Goal: Information Seeking & Learning: Learn about a topic

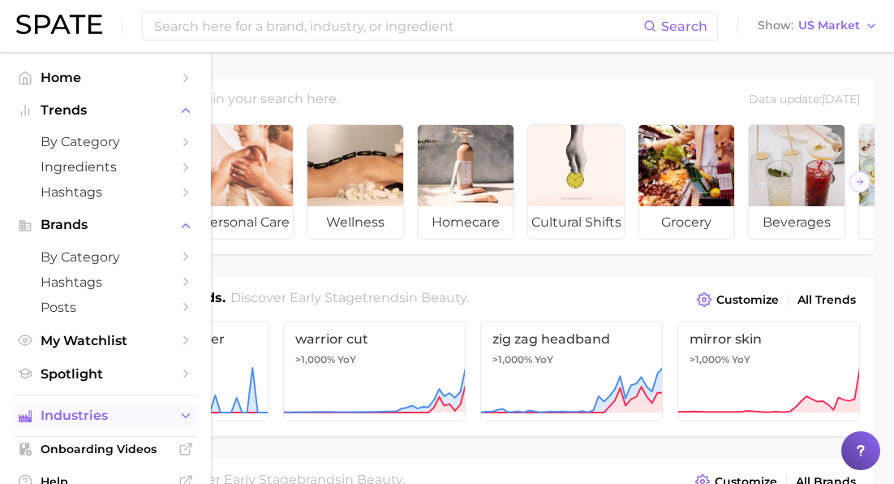
click at [87, 419] on span "Industries" at bounding box center [106, 415] width 130 height 15
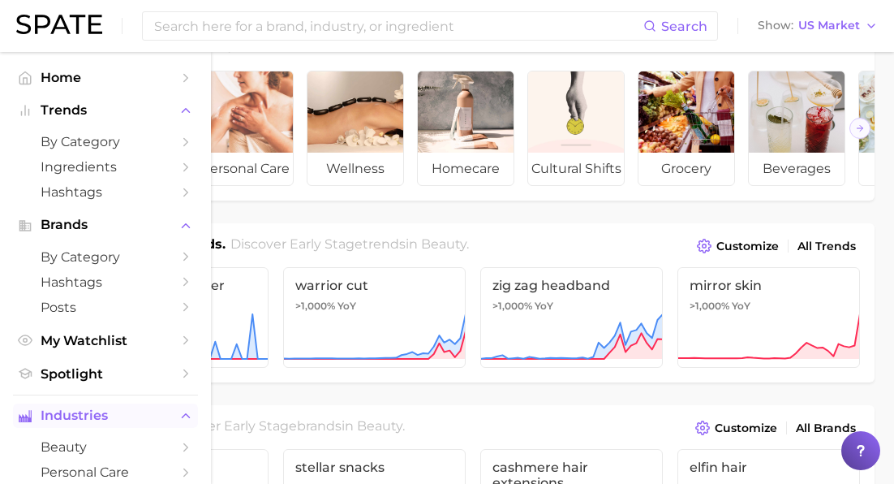
scroll to position [72, 0]
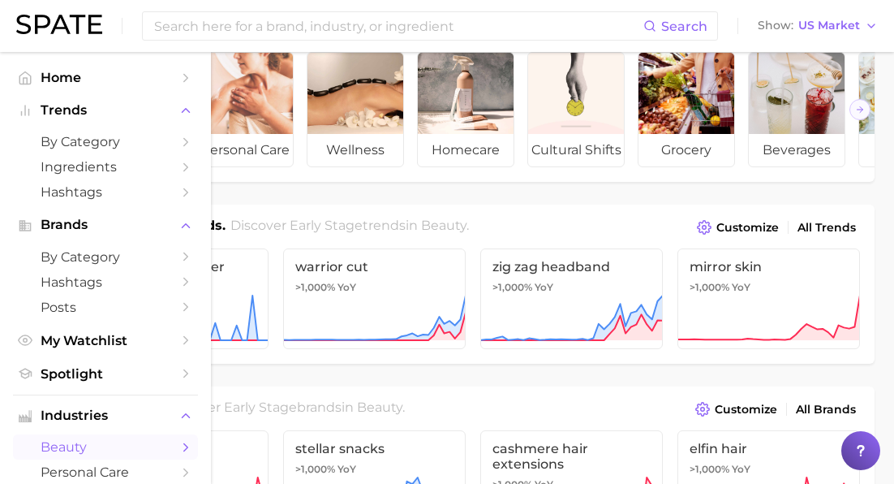
click at [76, 447] on span "beauty" at bounding box center [106, 446] width 130 height 15
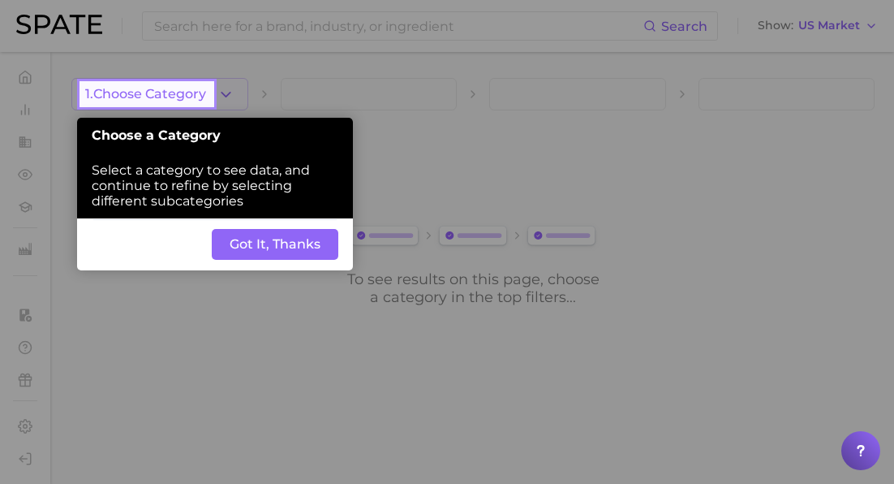
click at [209, 100] on button "1. Choose Category" at bounding box center [159, 94] width 177 height 32
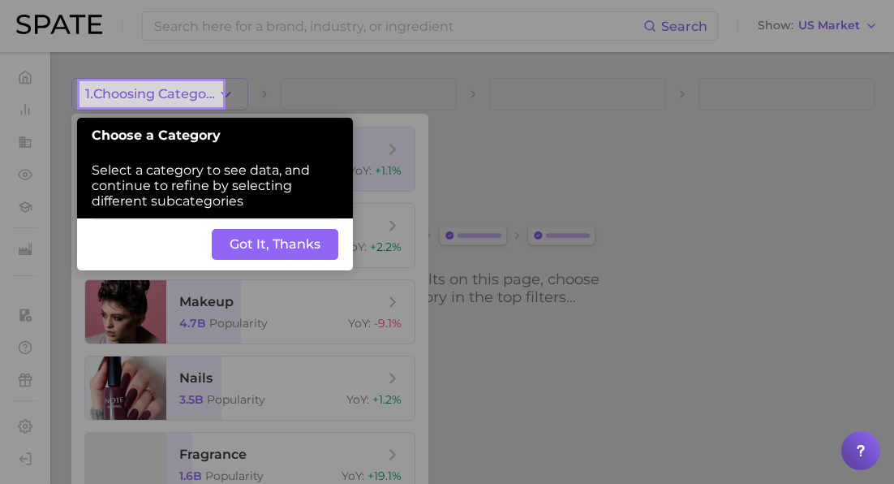
click at [232, 91] on div at bounding box center [559, 255] width 674 height 510
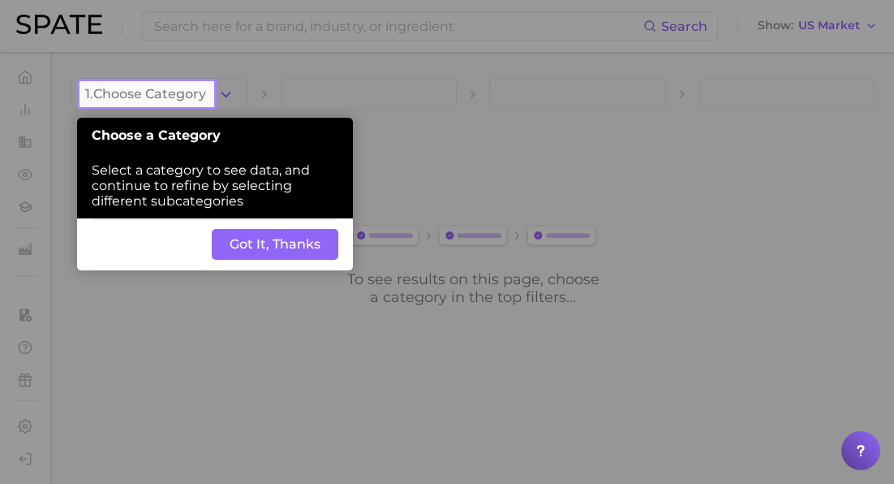
click at [268, 243] on button "Got It, Thanks" at bounding box center [275, 244] width 127 height 31
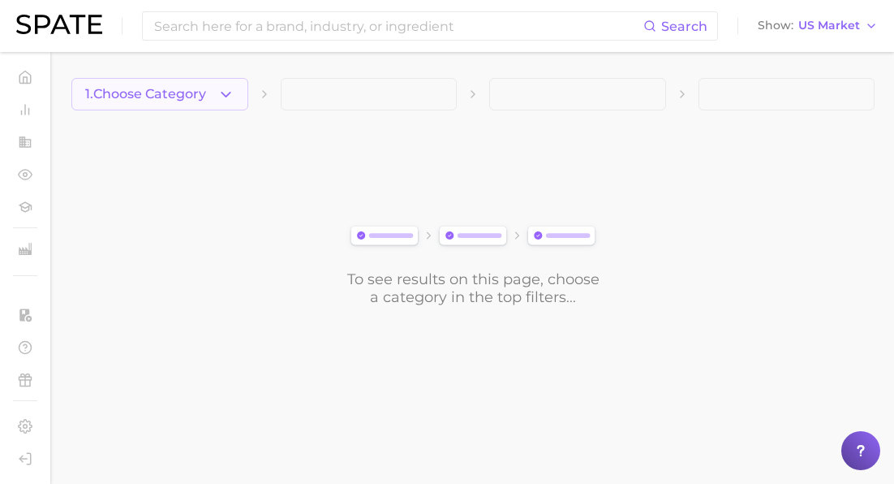
click at [229, 101] on button "1. Choose Category" at bounding box center [159, 94] width 177 height 32
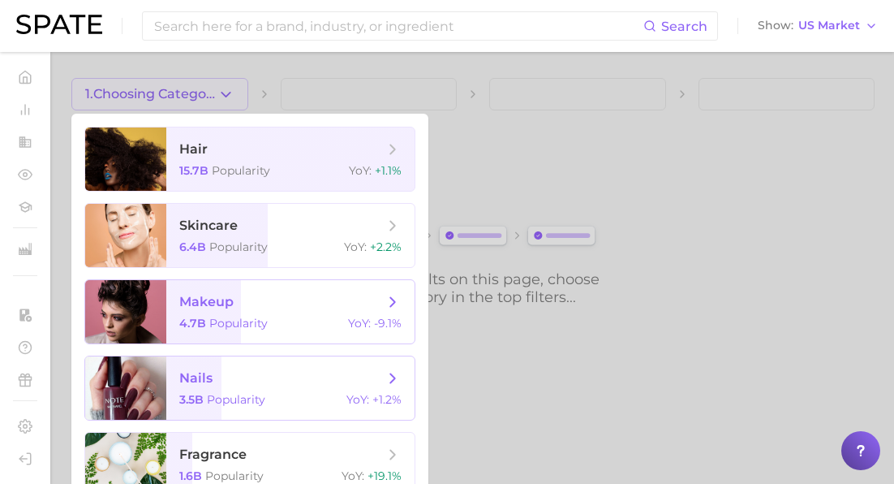
click at [274, 320] on div "4.7b Popularity YoY : -9.1%" at bounding box center [290, 323] width 222 height 15
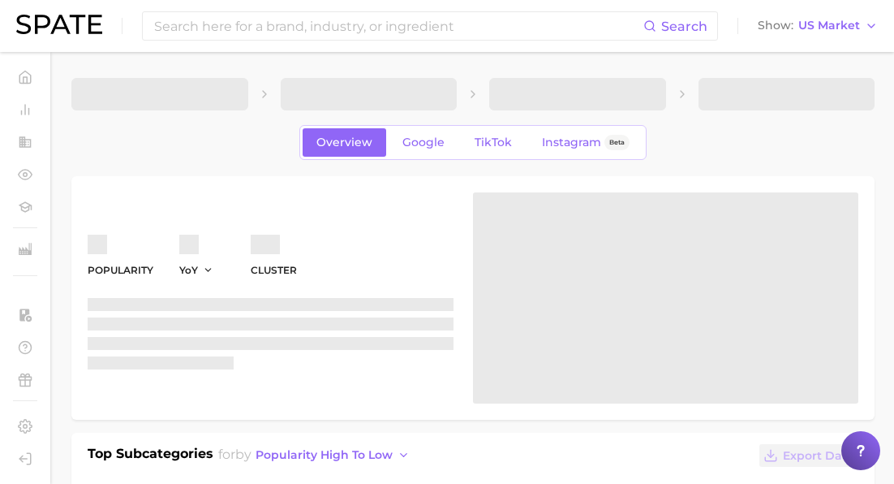
click at [367, 96] on span at bounding box center [369, 94] width 177 height 32
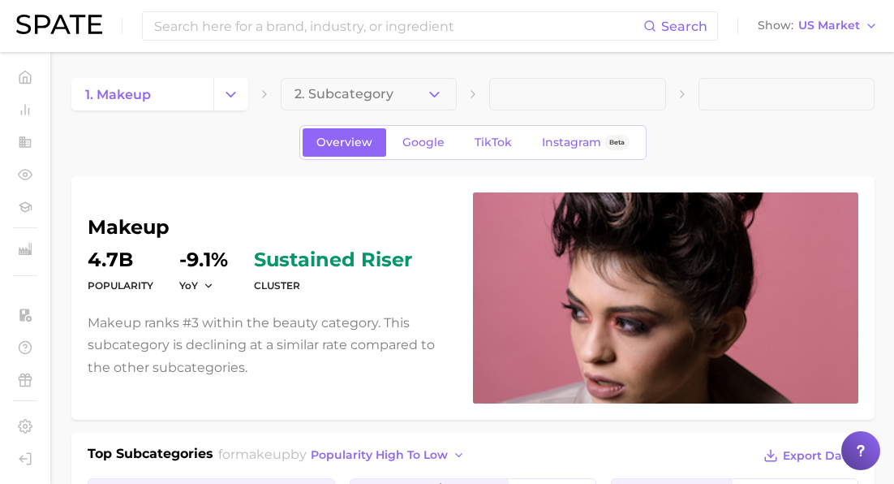
click at [434, 93] on icon "button" at bounding box center [434, 94] width 17 height 17
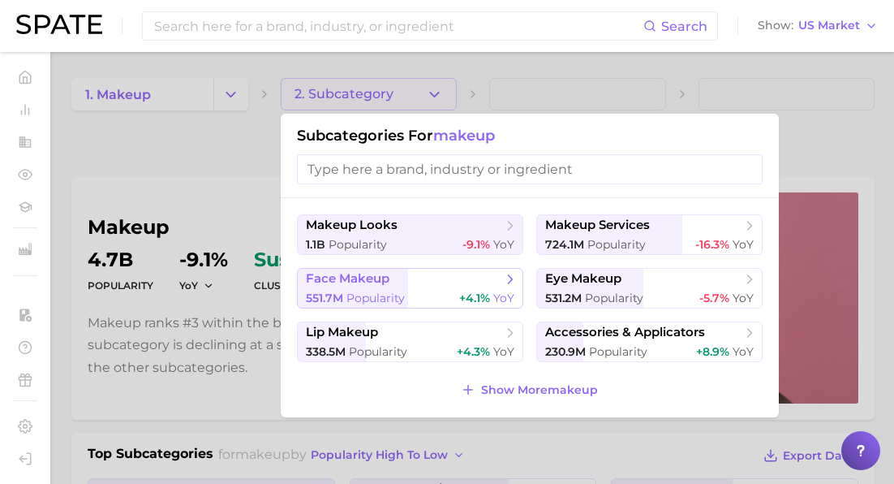
click at [477, 305] on span "+4.1% YoY" at bounding box center [486, 298] width 55 height 15
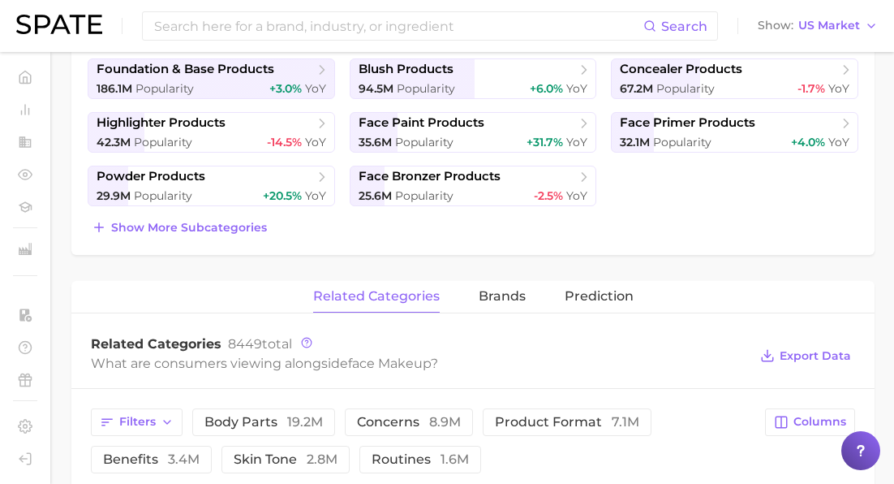
scroll to position [613, 0]
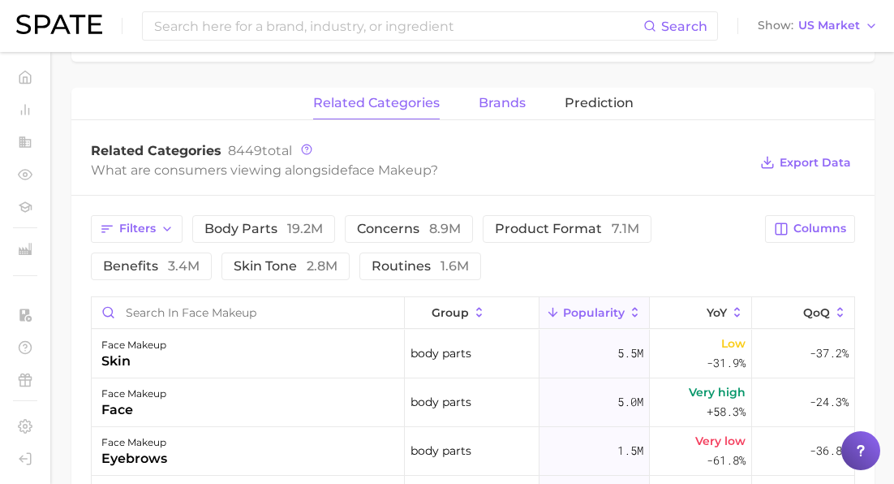
click at [498, 97] on span "brands" at bounding box center [502, 103] width 47 height 15
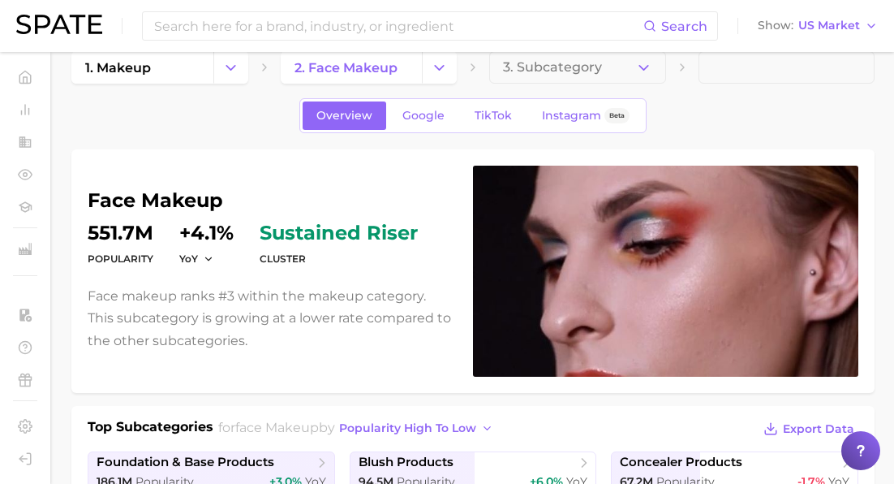
scroll to position [0, 0]
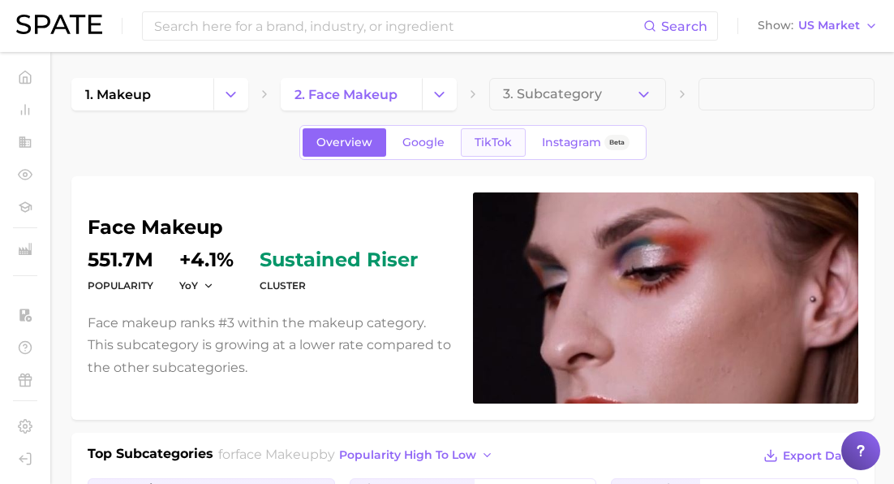
click at [485, 138] on span "TikTok" at bounding box center [493, 143] width 37 height 14
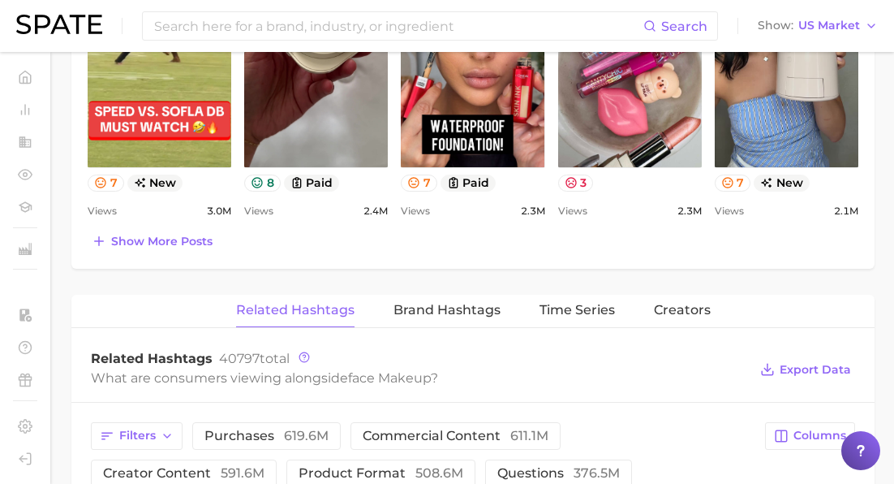
scroll to position [1033, 0]
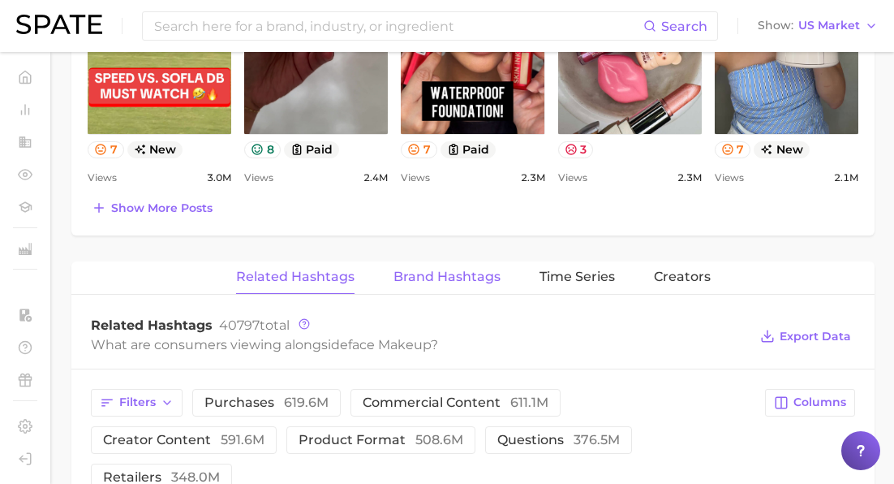
click at [441, 266] on button "Brand Hashtags" at bounding box center [447, 277] width 107 height 32
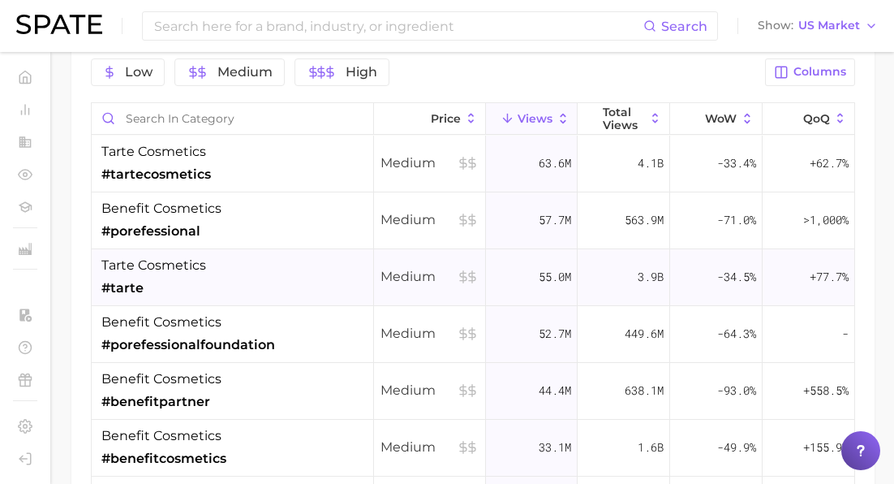
scroll to position [1049, 0]
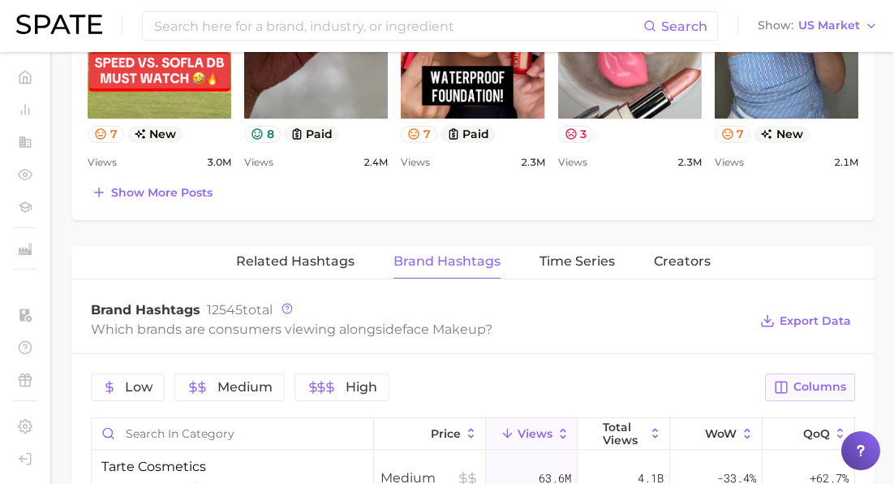
click at [795, 384] on span "Columns" at bounding box center [820, 387] width 53 height 14
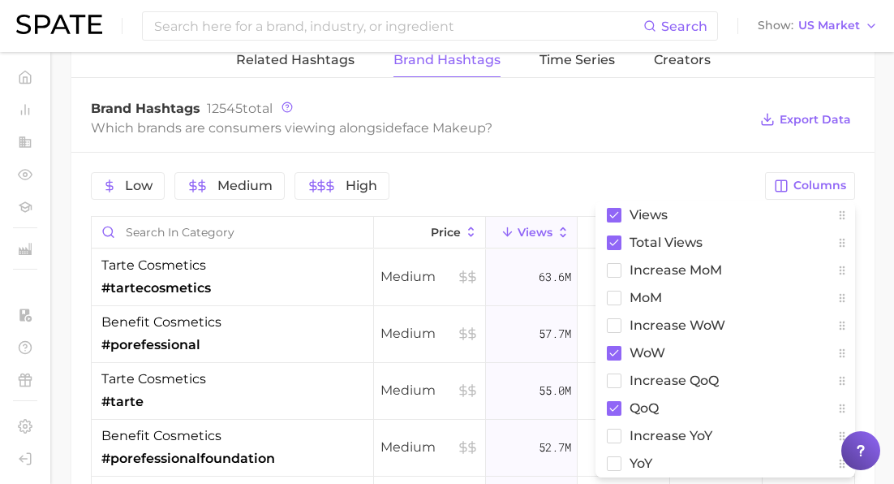
scroll to position [1304, 0]
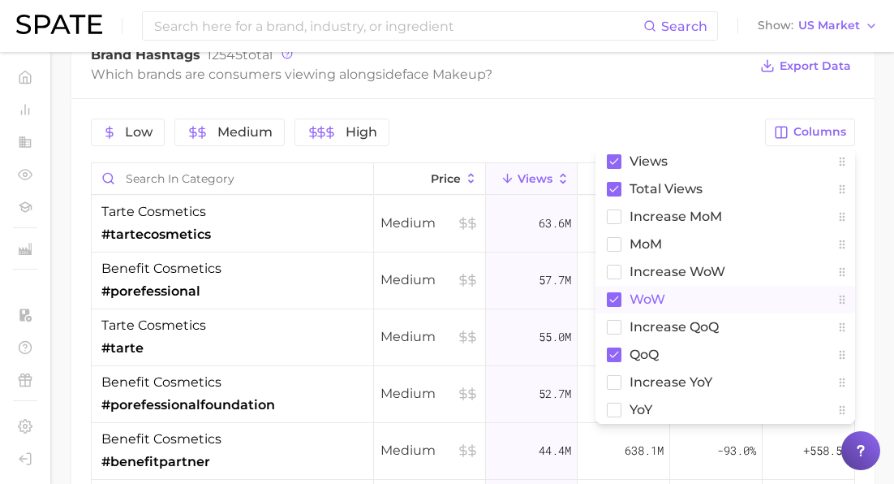
click at [619, 294] on rect at bounding box center [614, 299] width 15 height 15
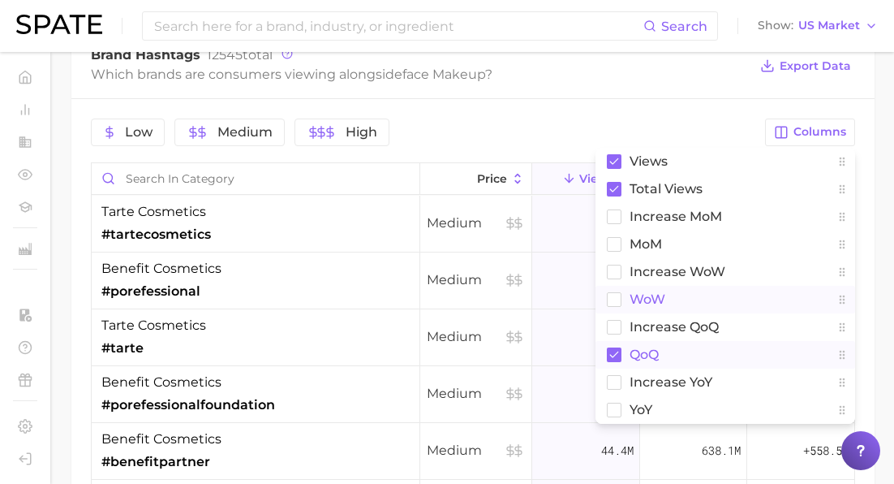
click at [612, 354] on rect at bounding box center [614, 354] width 15 height 15
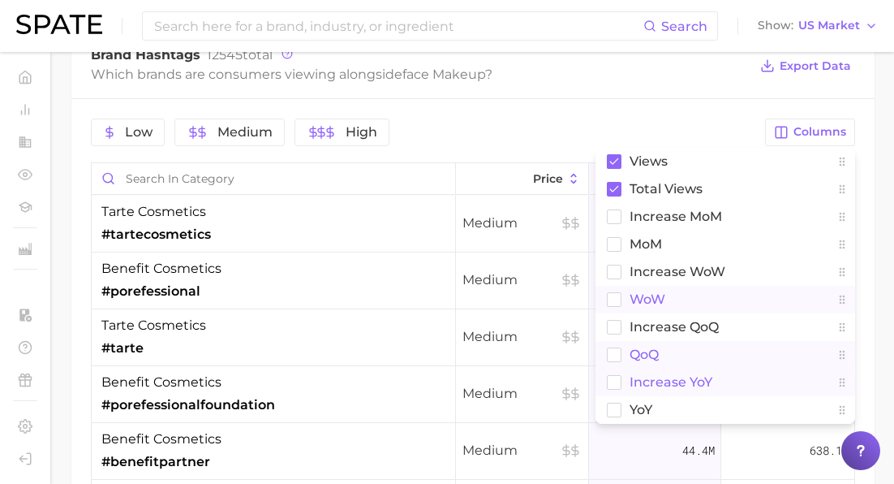
click at [612, 377] on rect at bounding box center [615, 382] width 14 height 14
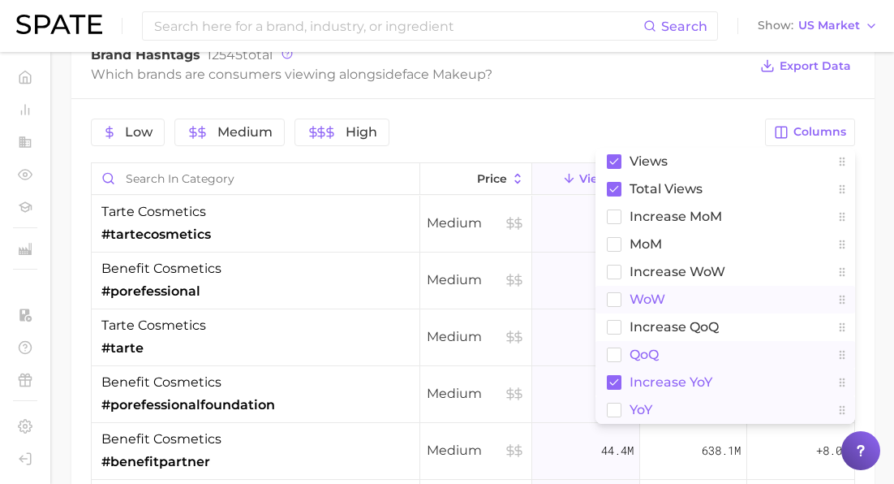
click at [614, 412] on rect at bounding box center [615, 410] width 14 height 14
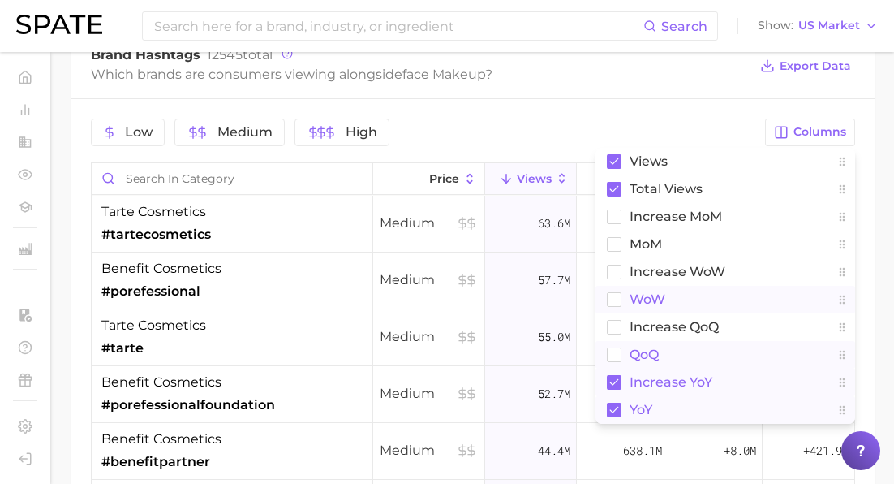
click at [571, 93] on div "Brand Hashtags 12545 total Which brands are consumers viewing alongside face ma…" at bounding box center [473, 66] width 804 height 65
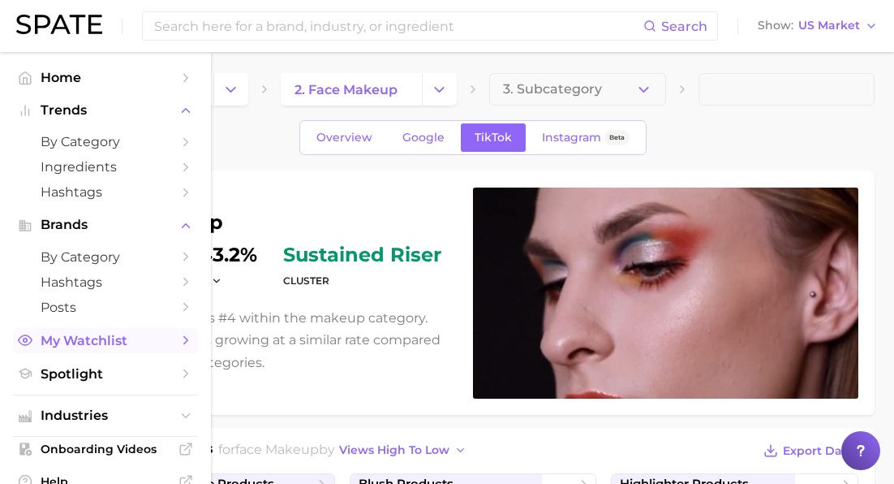
scroll to position [0, 0]
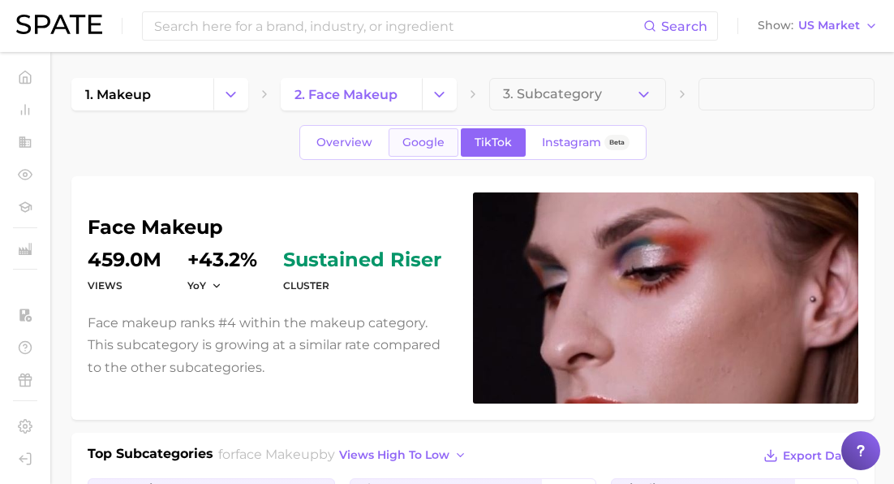
click at [415, 149] on span "Google" at bounding box center [424, 143] width 42 height 14
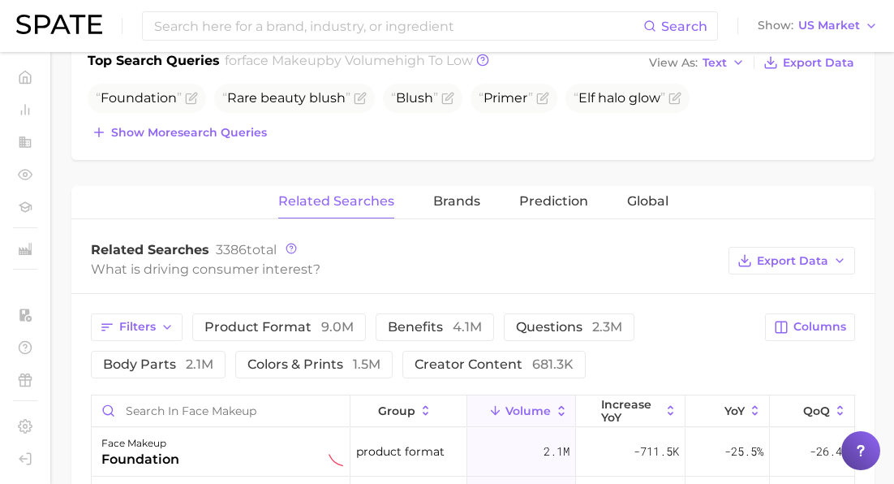
scroll to position [647, 0]
click at [440, 202] on span "Brands" at bounding box center [456, 202] width 47 height 15
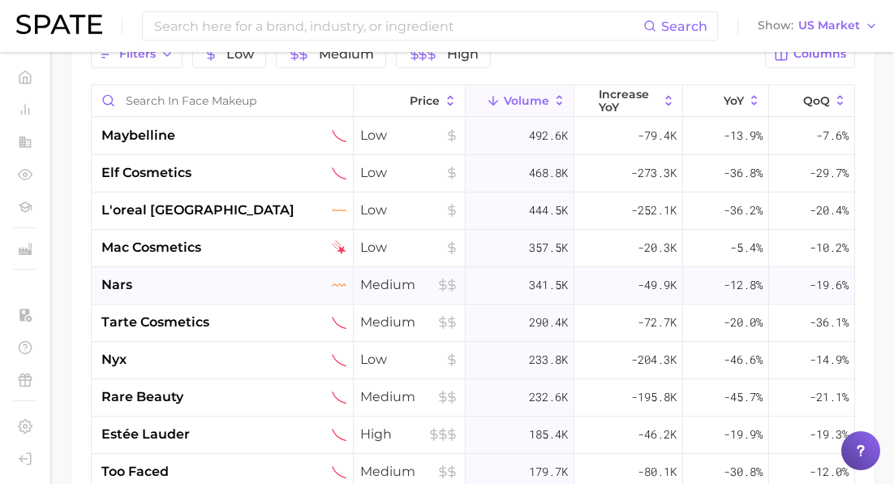
scroll to position [684, 0]
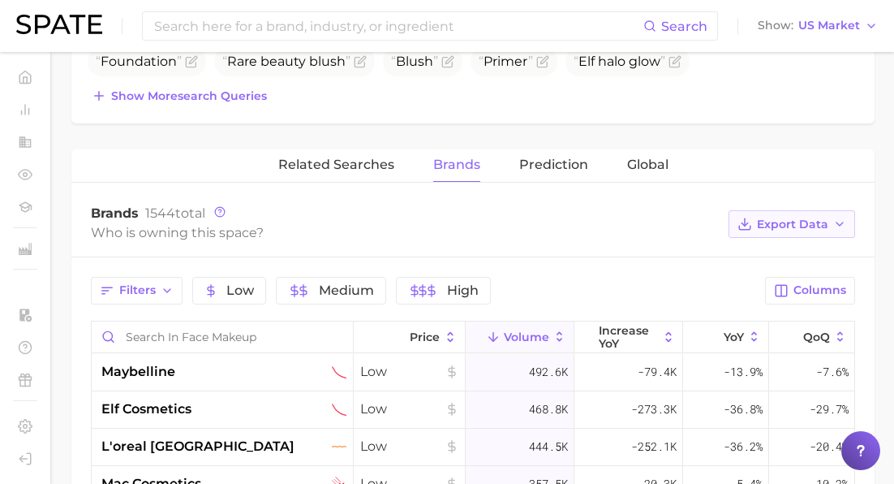
click at [797, 223] on span "Export Data" at bounding box center [792, 225] width 71 height 14
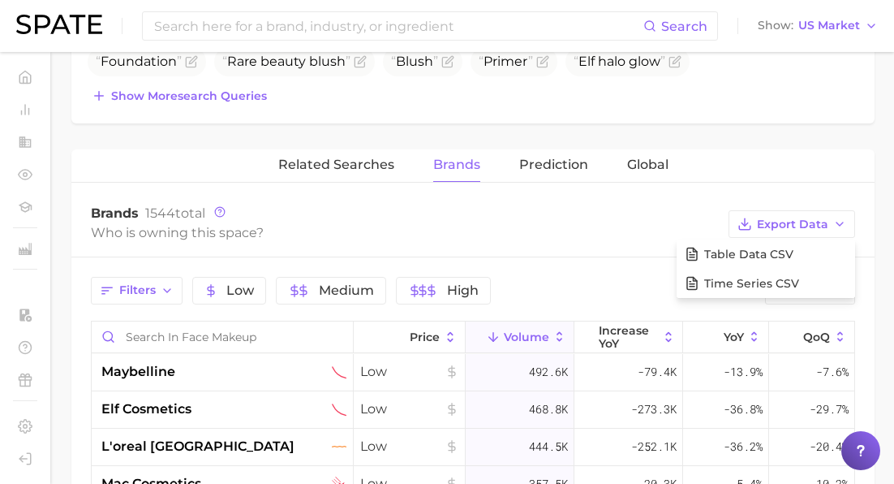
click at [627, 224] on div "Who is owning this space?" at bounding box center [406, 233] width 630 height 22
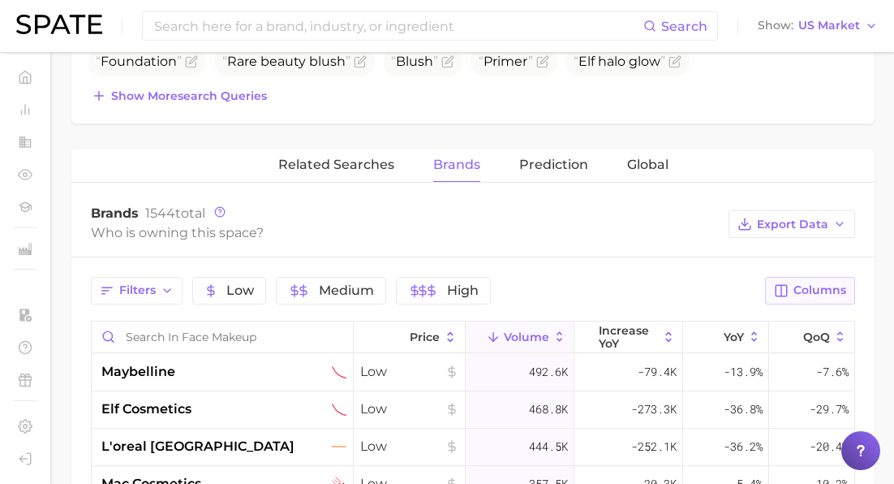
click at [783, 287] on icon "button" at bounding box center [781, 290] width 15 height 15
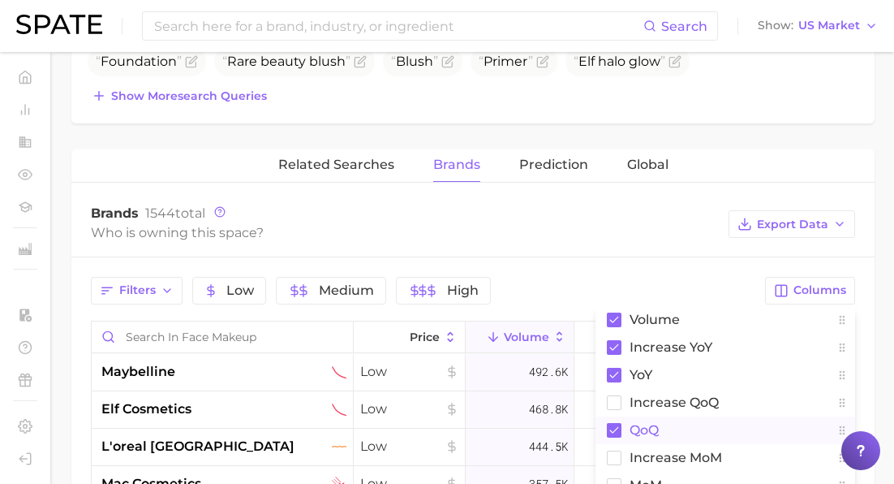
click at [615, 425] on rect at bounding box center [614, 430] width 15 height 15
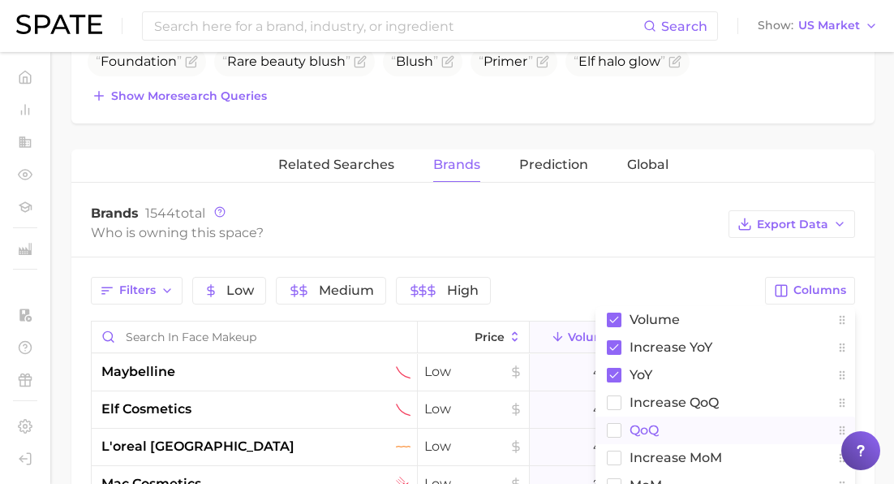
click at [563, 252] on div "Brands 1544 total Who is owning this space? Export Data" at bounding box center [473, 224] width 804 height 65
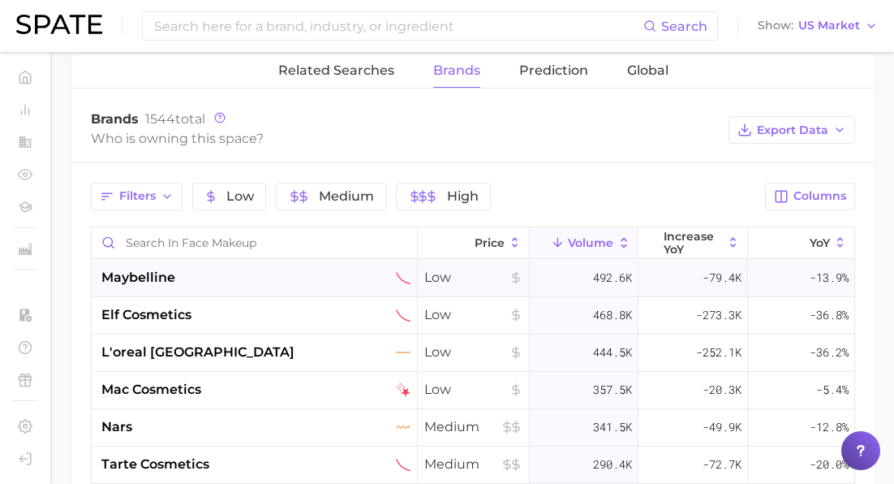
scroll to position [793, 0]
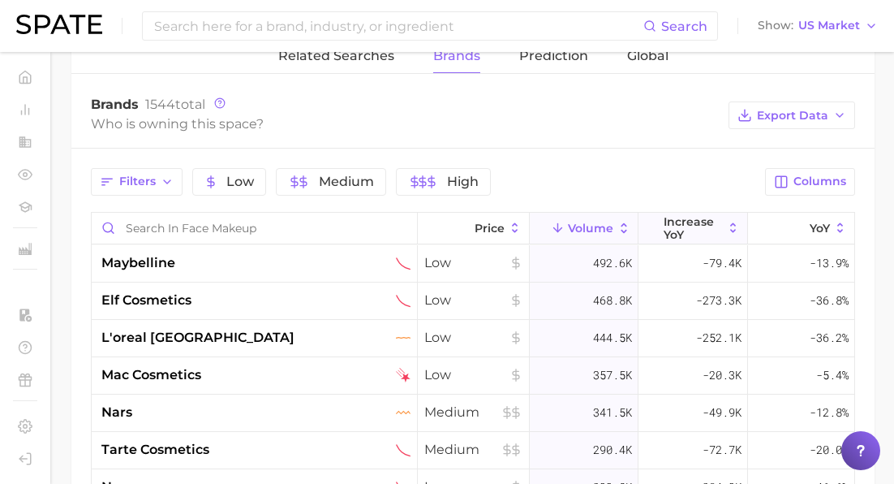
click at [736, 213] on button "increase YoY" at bounding box center [693, 229] width 109 height 32
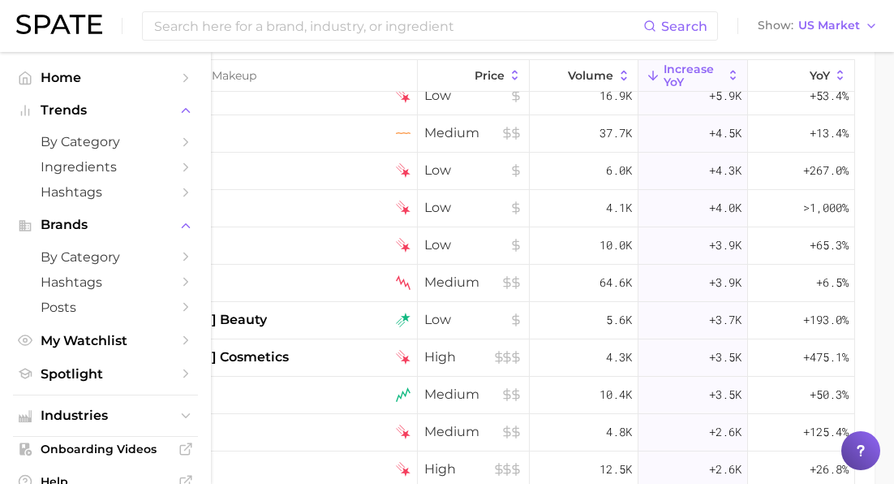
scroll to position [192, 0]
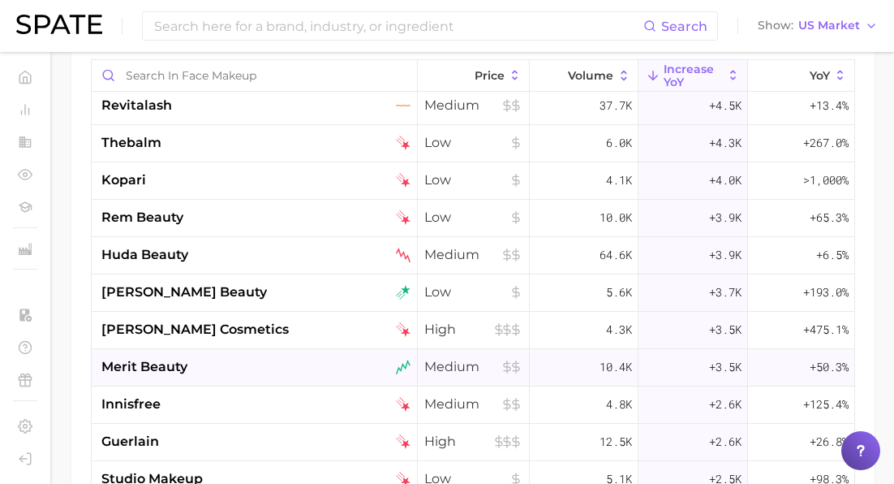
click at [170, 369] on span "merit beauty" at bounding box center [144, 366] width 86 height 19
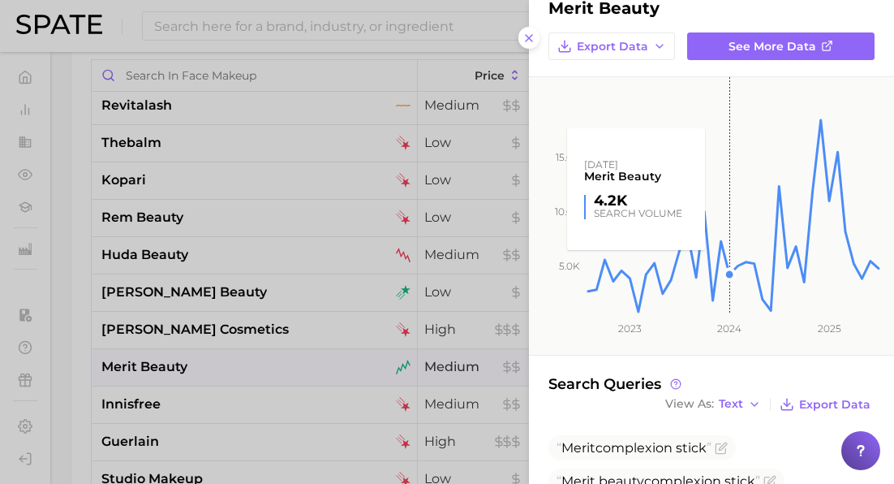
scroll to position [412, 0]
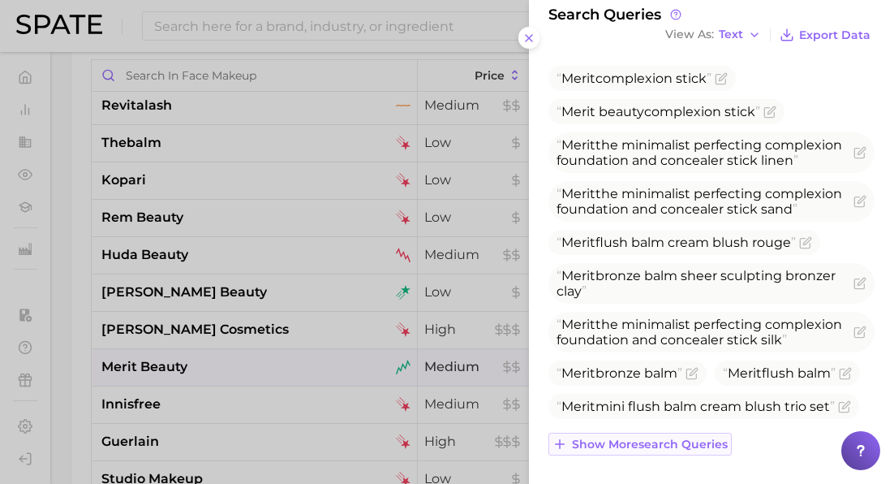
click at [676, 437] on span "Show more search queries" at bounding box center [650, 444] width 156 height 14
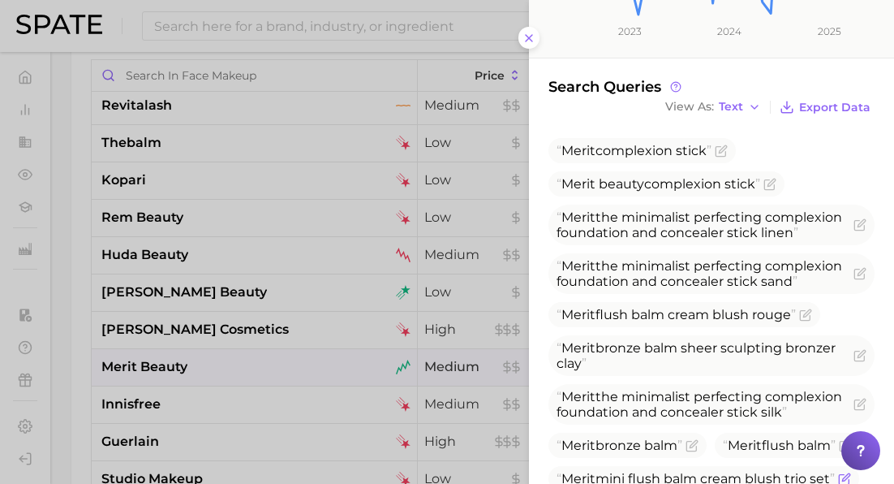
scroll to position [0, 0]
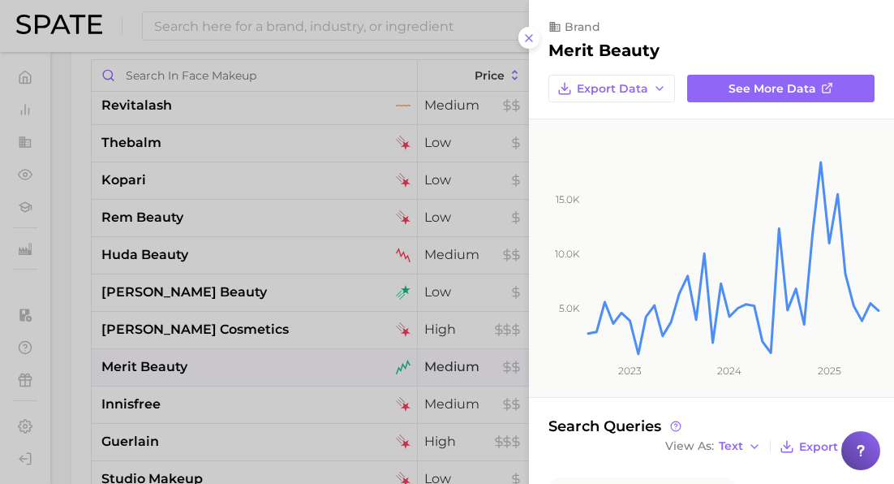
click at [195, 360] on div at bounding box center [447, 242] width 894 height 484
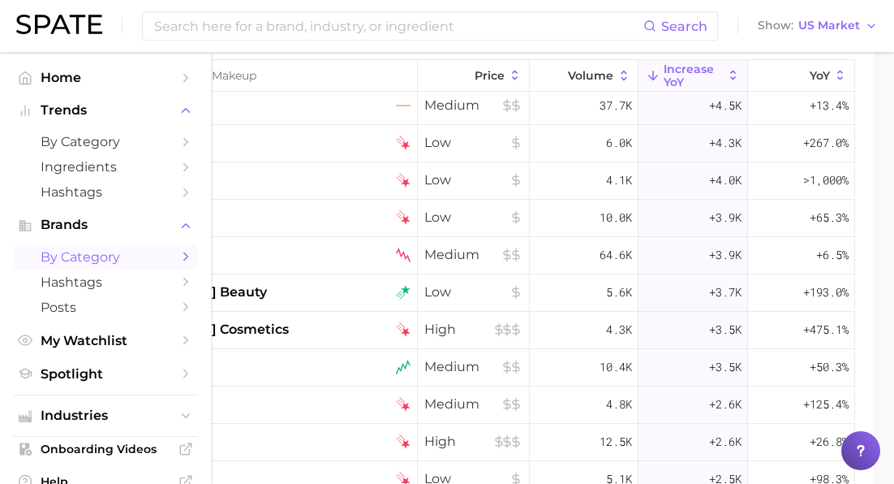
scroll to position [218, 0]
